Goal: Navigation & Orientation: Find specific page/section

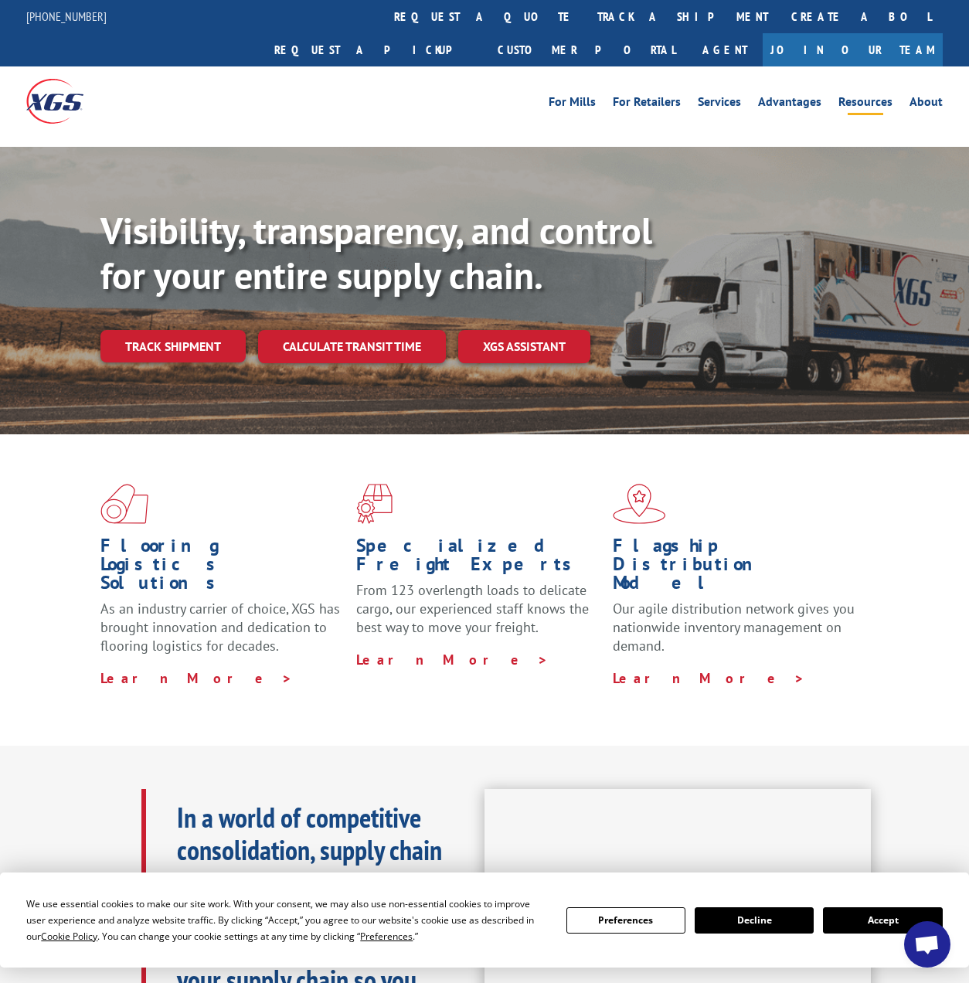
click at [878, 96] on link "Resources" at bounding box center [866, 104] width 54 height 17
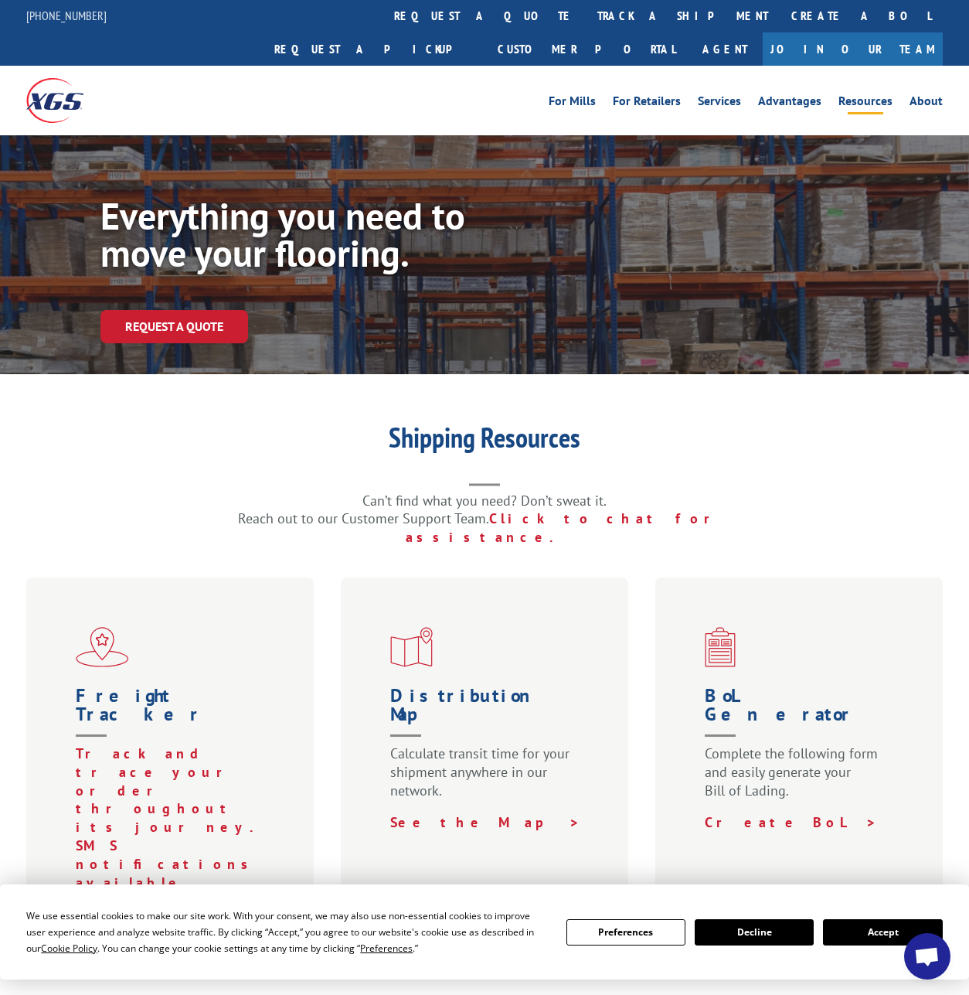
scroll to position [474, 0]
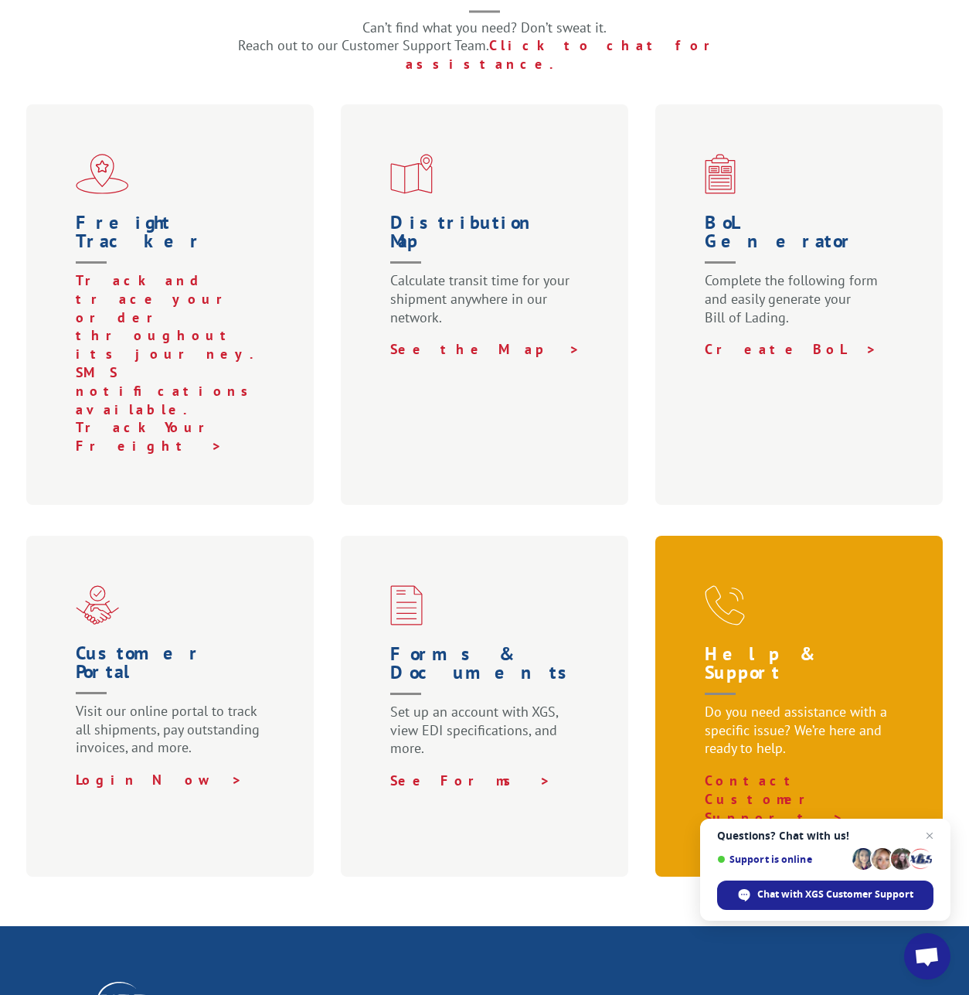
click at [826, 645] on h1 "Help & Support" at bounding box center [802, 674] width 195 height 58
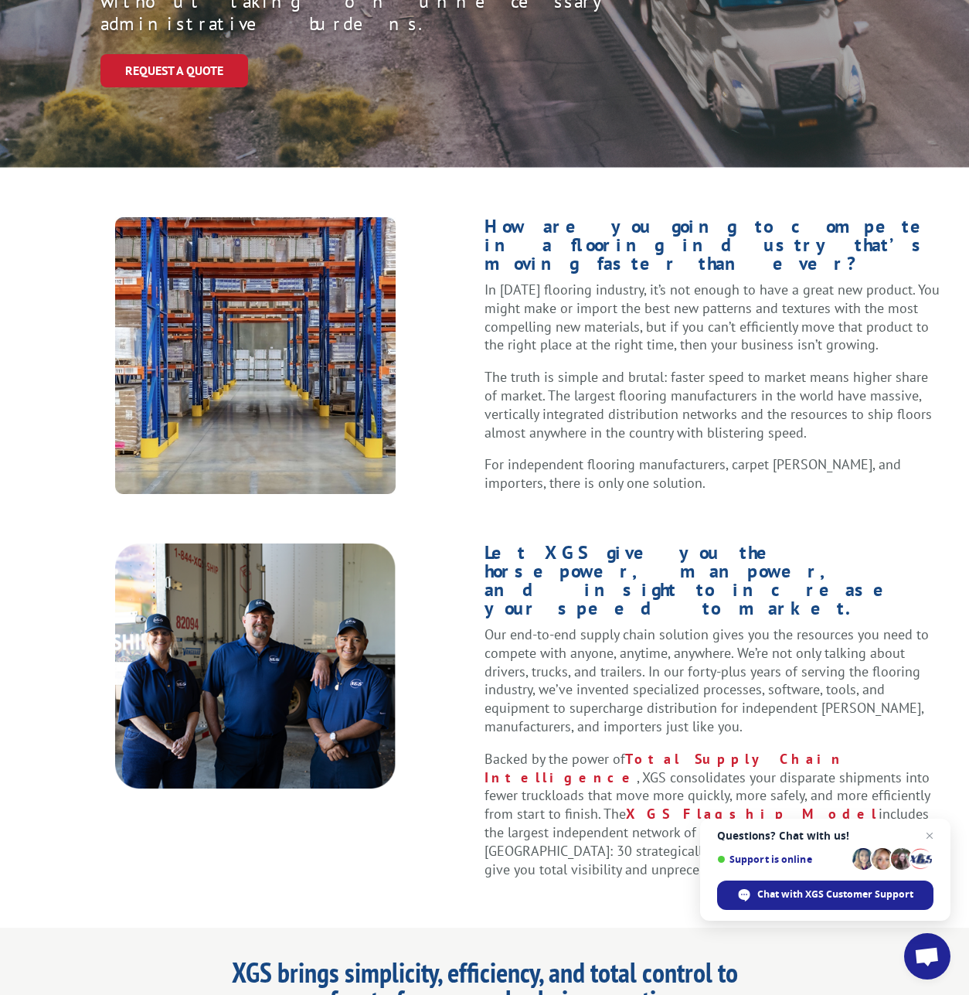
scroll to position [101, 0]
